Goal: Task Accomplishment & Management: Manage account settings

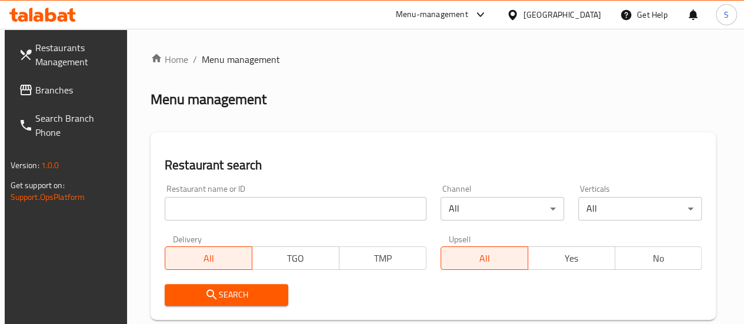
click at [465, 10] on div "Menu-management" at bounding box center [432, 15] width 72 height 14
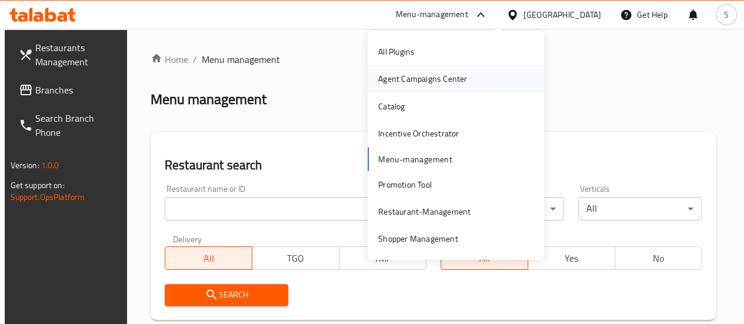
click at [437, 78] on div "Agent Campaigns Center" at bounding box center [422, 78] width 89 height 13
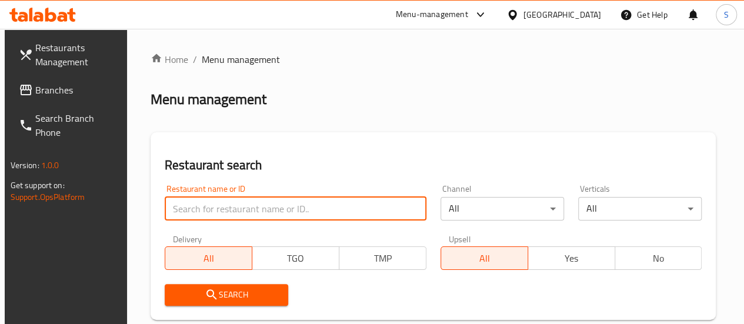
click at [222, 211] on input "search" at bounding box center [296, 209] width 262 height 24
type input "ق"
type input "rihana"
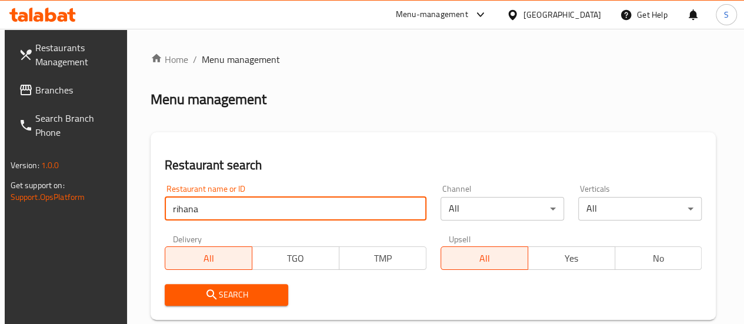
click button "Search" at bounding box center [227, 295] width 124 height 22
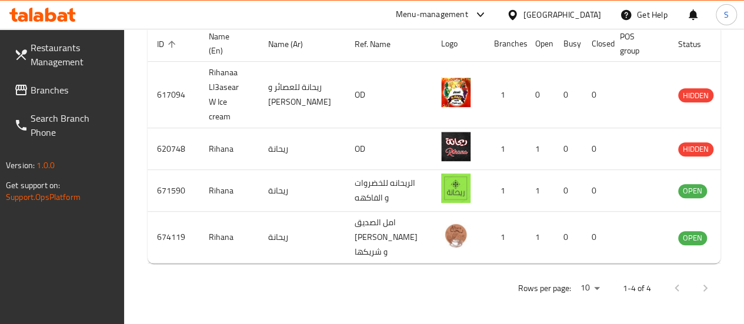
scroll to position [389, 0]
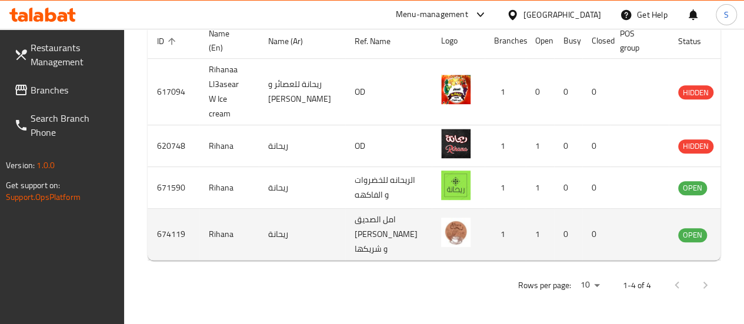
click at [740, 228] on icon "enhanced table" at bounding box center [747, 235] width 14 height 14
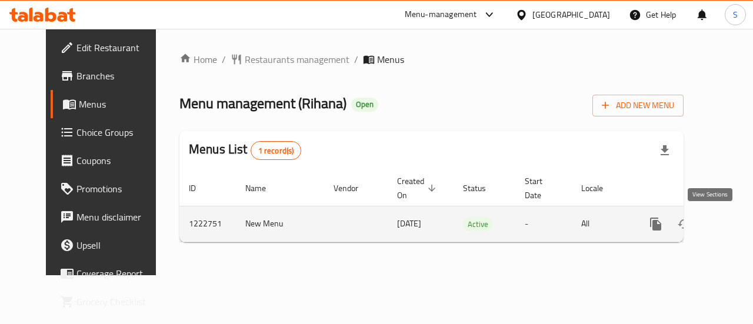
click at [734, 230] on icon "enhanced table" at bounding box center [741, 224] width 14 height 14
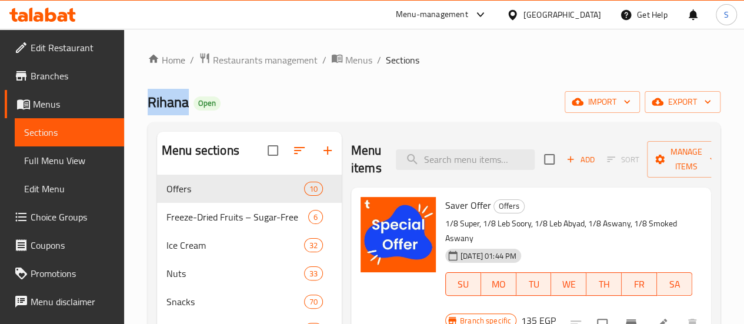
drag, startPoint x: 148, startPoint y: 109, endPoint x: 188, endPoint y: 111, distance: 40.1
click at [188, 111] on span "Rihana" at bounding box center [168, 102] width 41 height 26
drag, startPoint x: 146, startPoint y: 105, endPoint x: 185, endPoint y: 108, distance: 39.5
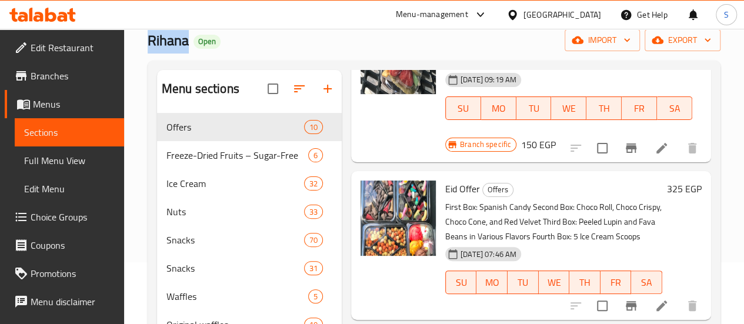
scroll to position [280, 0]
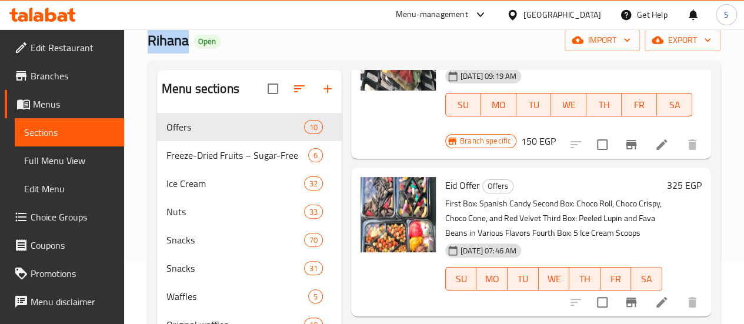
click at [655, 295] on icon at bounding box center [662, 302] width 14 height 14
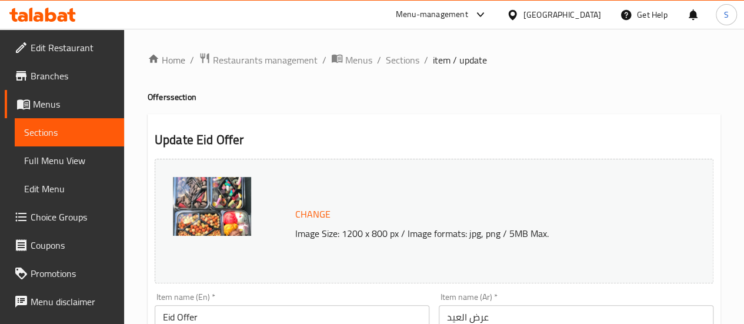
click at [318, 277] on div "Change Image Size: 1200 x 800 px / Image formats: jpg, png / 5MB Max." at bounding box center [434, 221] width 559 height 125
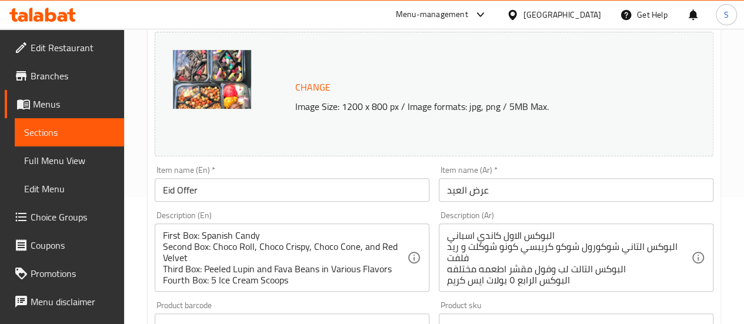
scroll to position [128, 0]
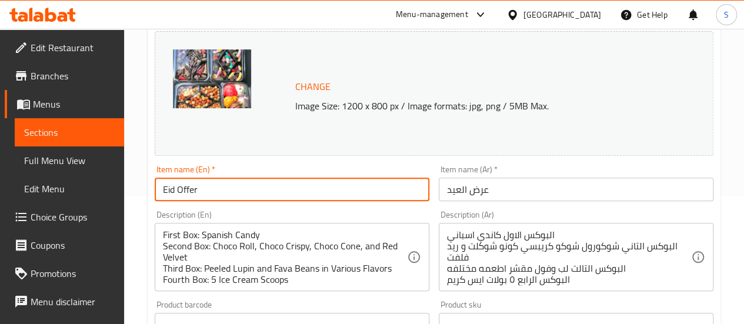
drag, startPoint x: 206, startPoint y: 190, endPoint x: 100, endPoint y: 201, distance: 106.5
click at [100, 201] on div "Edit Restaurant Branches Menus Sections Full Menu View Edit Menu Choice Groups …" at bounding box center [372, 311] width 744 height 820
type input "Lammet el 3eila offer"
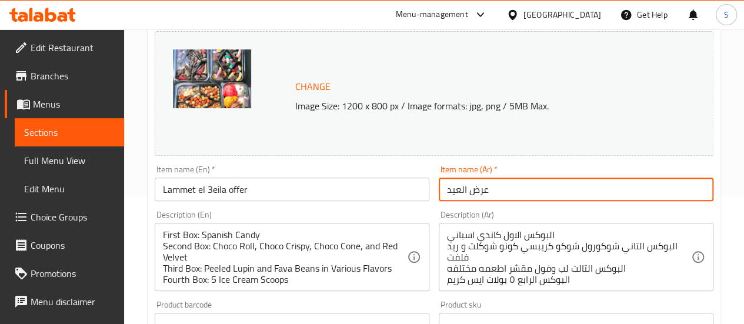
click at [454, 198] on input "عرض العيد" at bounding box center [576, 190] width 275 height 24
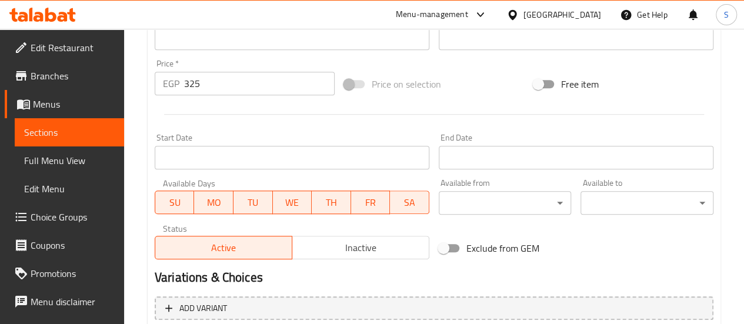
scroll to position [524, 0]
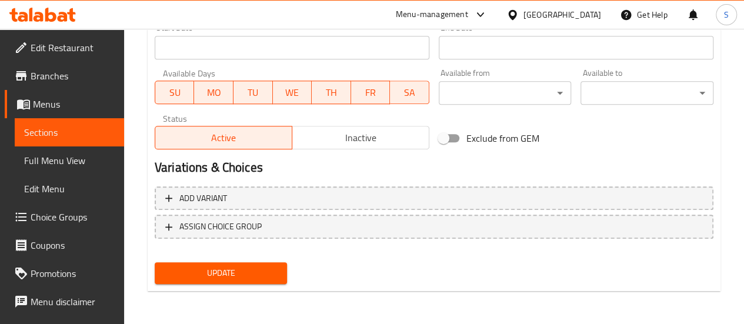
type input "عرض العيلة"
click at [250, 270] on span "Update" at bounding box center [221, 273] width 114 height 15
